Goal: Task Accomplishment & Management: Manage account settings

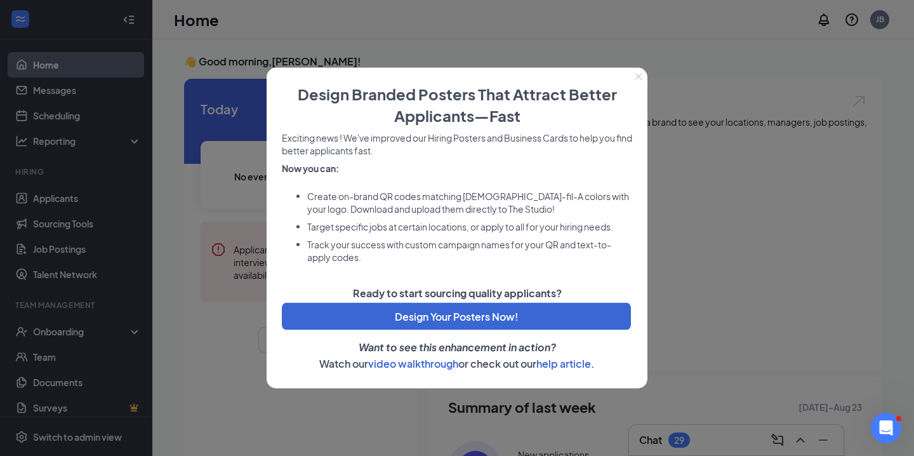
click at [640, 74] on icon "Close" at bounding box center [638, 77] width 8 height 8
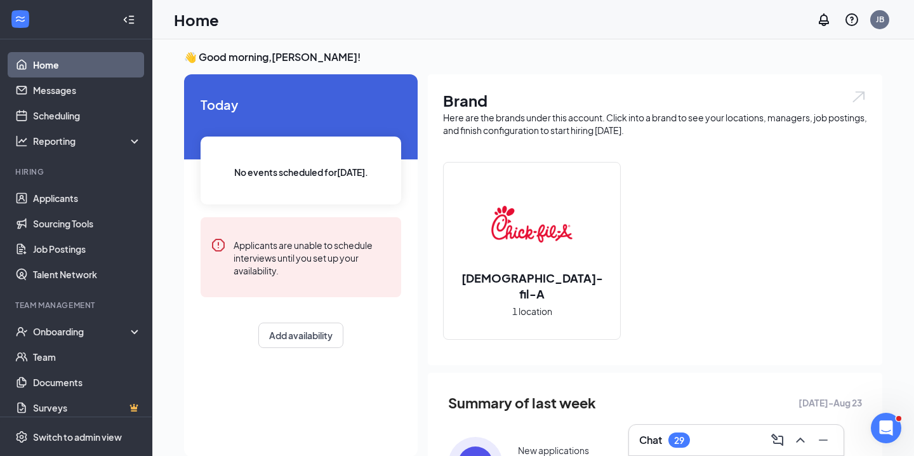
scroll to position [5, 0]
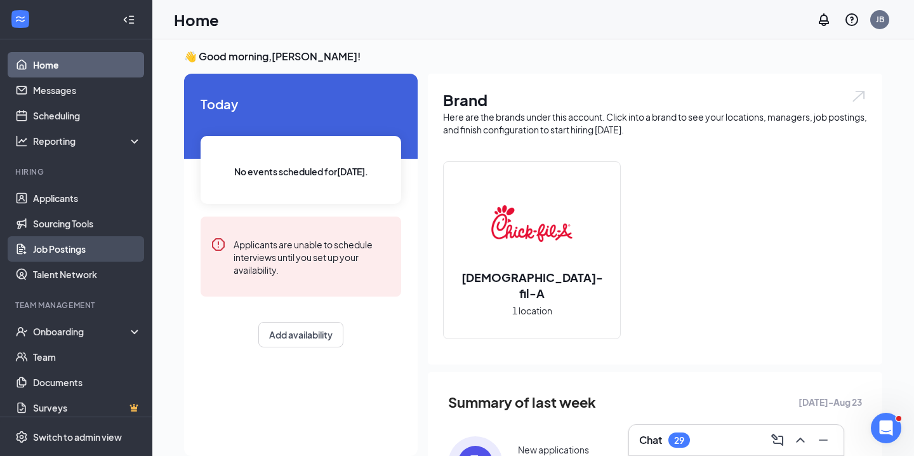
click at [65, 247] on link "Job Postings" at bounding box center [87, 248] width 108 height 25
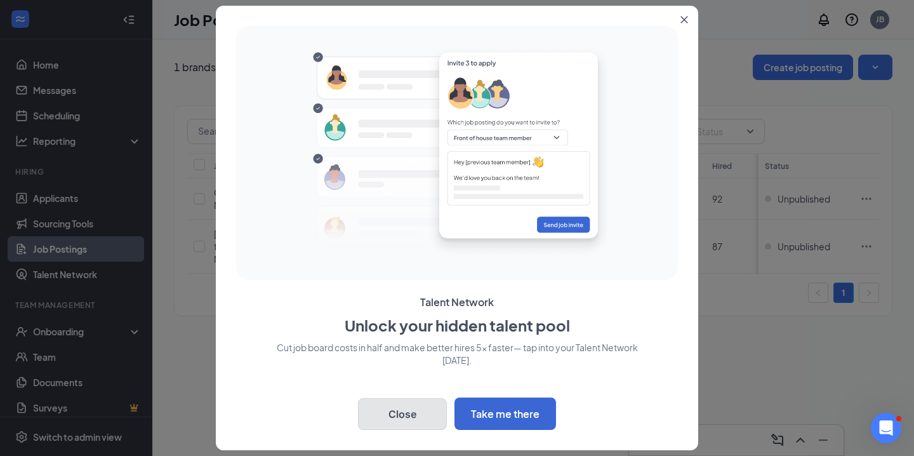
click at [393, 410] on button "Close" at bounding box center [402, 414] width 89 height 32
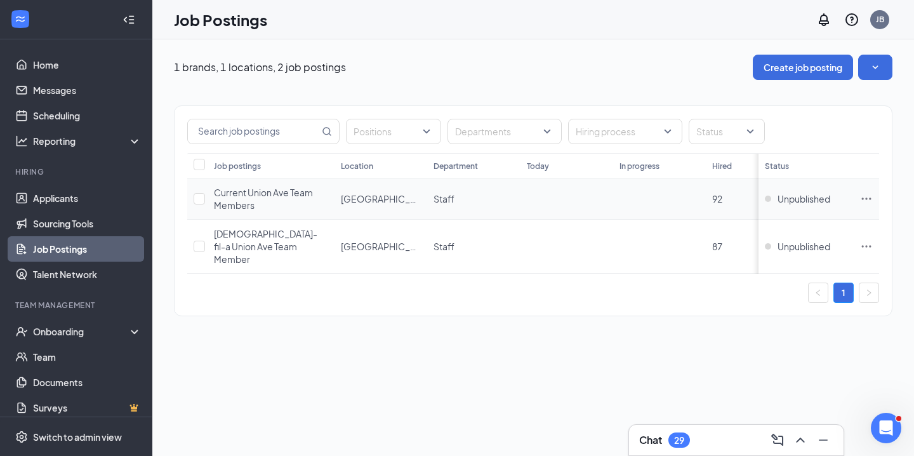
click at [300, 199] on div "Current Union Ave Team Members" at bounding box center [271, 198] width 114 height 25
click at [281, 235] on span "[DEMOGRAPHIC_DATA]-fil-a Union Ave Team Member" at bounding box center [265, 246] width 103 height 37
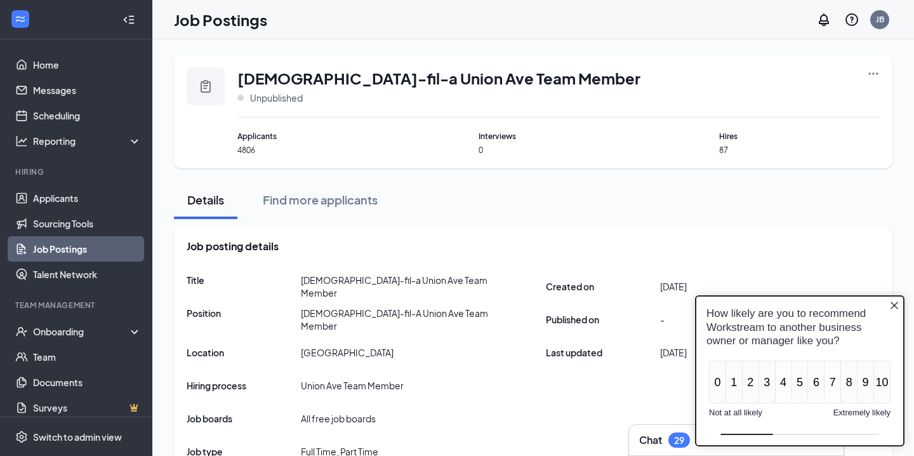
click at [892, 303] on icon "Close button" at bounding box center [894, 305] width 8 height 8
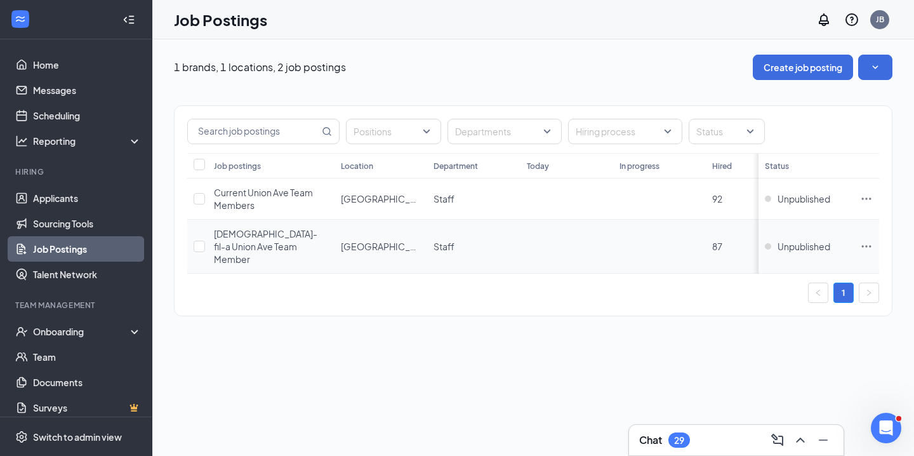
click at [298, 241] on div "[DEMOGRAPHIC_DATA]-fil-a Union Ave Team Member" at bounding box center [271, 246] width 114 height 38
click at [280, 199] on div "Current Union Ave Team Members" at bounding box center [271, 198] width 114 height 25
click at [276, 246] on div "[DEMOGRAPHIC_DATA]-fil-a Union Ave Team Member" at bounding box center [271, 246] width 114 height 38
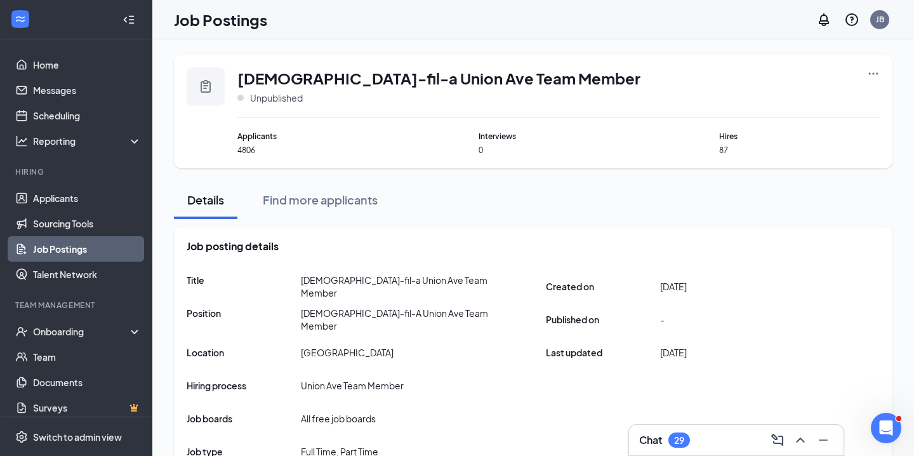
click at [870, 74] on icon "Ellipses" at bounding box center [873, 73] width 13 height 13
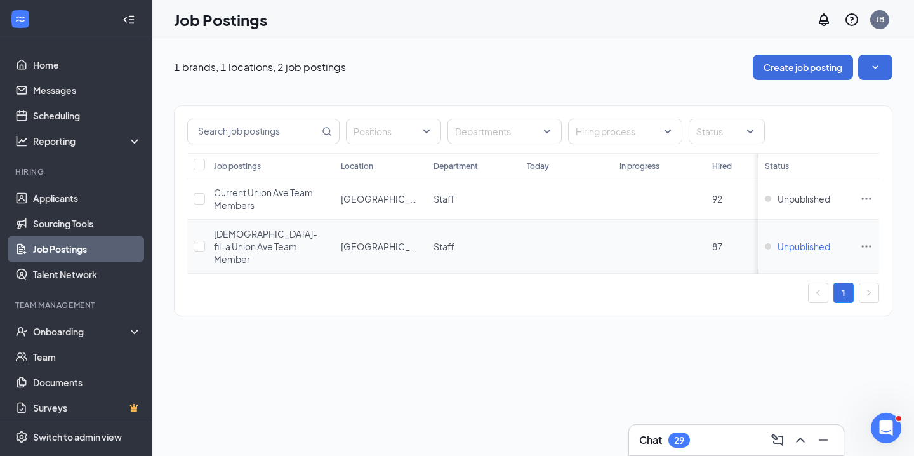
click at [807, 240] on span "Unpublished" at bounding box center [803, 246] width 53 height 13
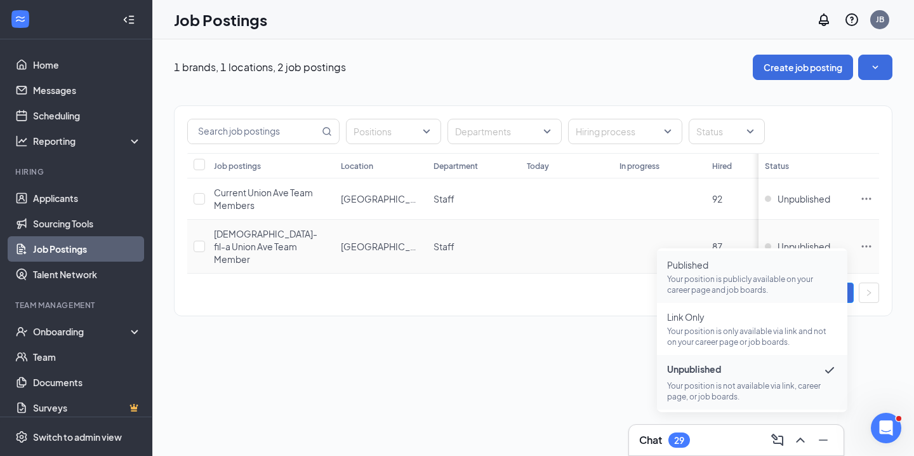
click at [707, 279] on p "Your position is publicly available on your career page and job boards." at bounding box center [752, 284] width 170 height 22
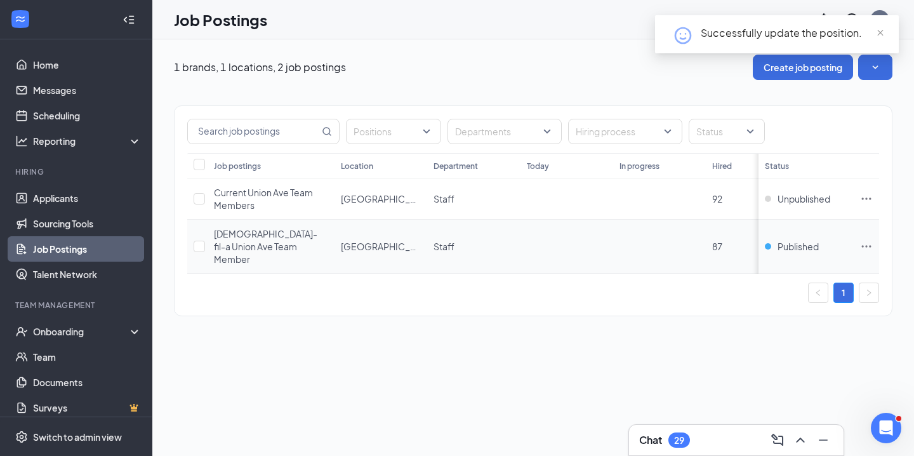
click at [861, 240] on icon "Ellipses" at bounding box center [866, 246] width 13 height 13
click at [508, 310] on div "Positions Departments Hiring process Status Job postings Location Department [D…" at bounding box center [533, 204] width 718 height 249
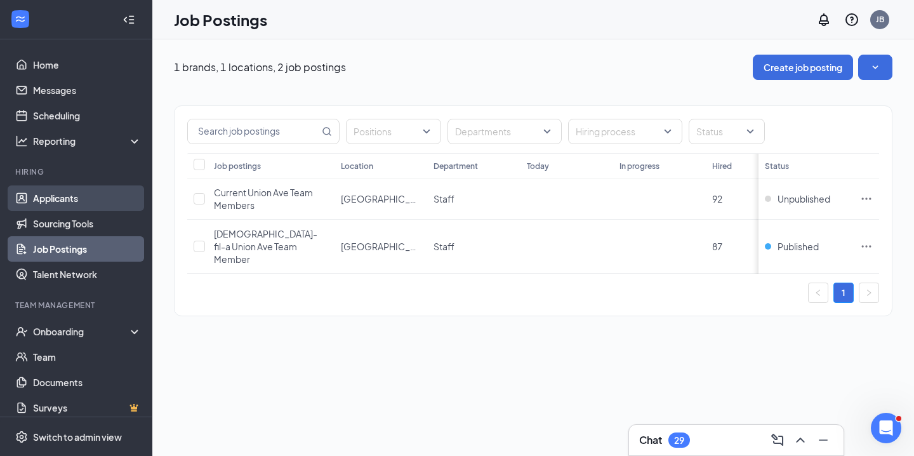
click at [74, 197] on link "Applicants" at bounding box center [87, 197] width 108 height 25
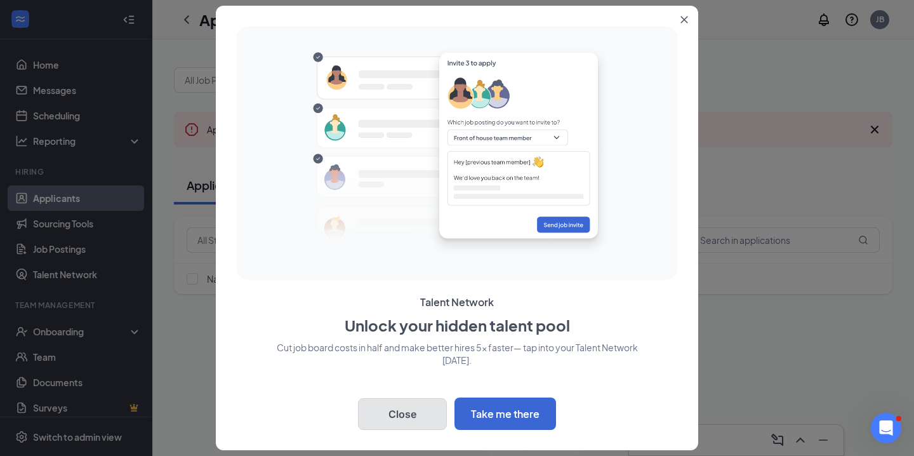
click at [384, 412] on button "Close" at bounding box center [402, 414] width 89 height 32
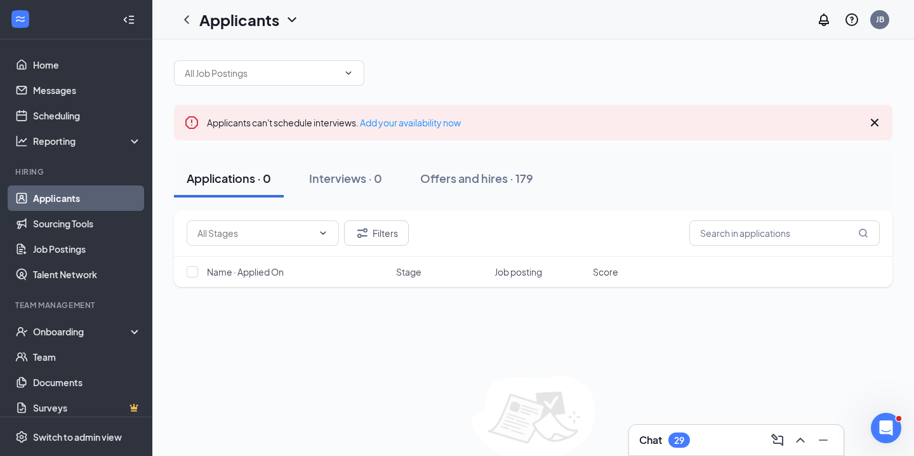
scroll to position [3, 0]
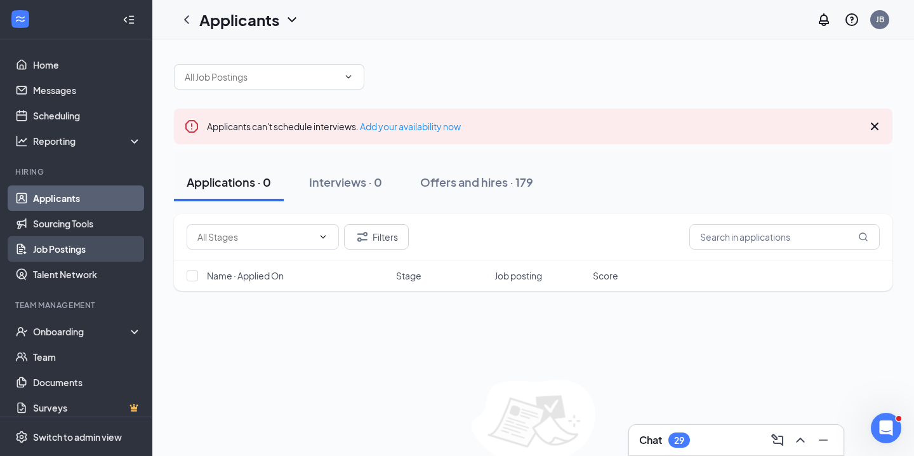
click at [74, 247] on link "Job Postings" at bounding box center [87, 248] width 108 height 25
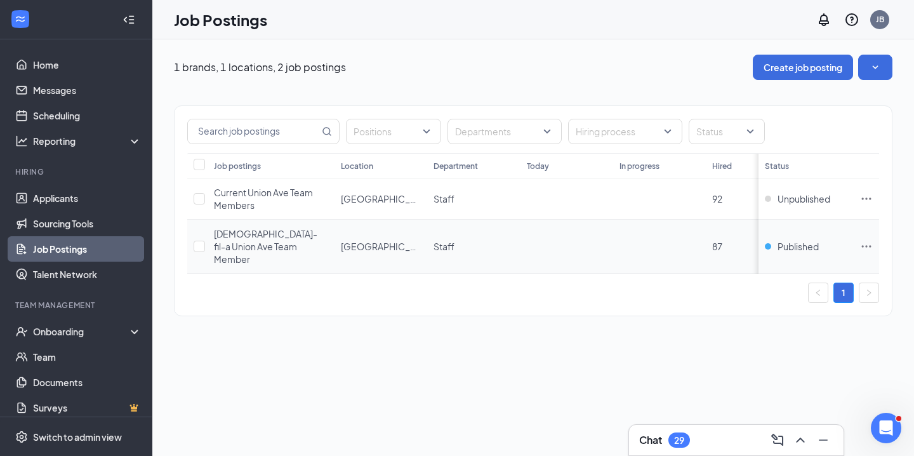
click at [870, 240] on icon "Ellipses" at bounding box center [866, 246] width 13 height 13
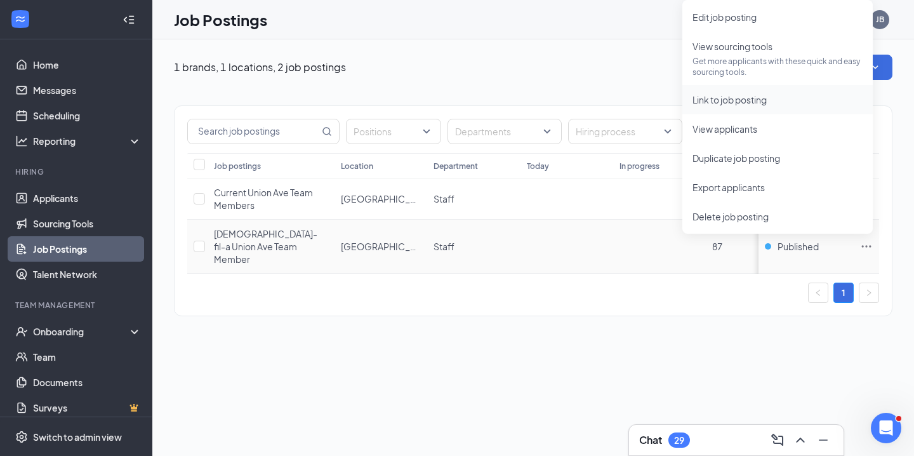
click at [720, 102] on span "Link to job posting" at bounding box center [729, 99] width 74 height 11
